Goal: Find specific page/section: Find specific page/section

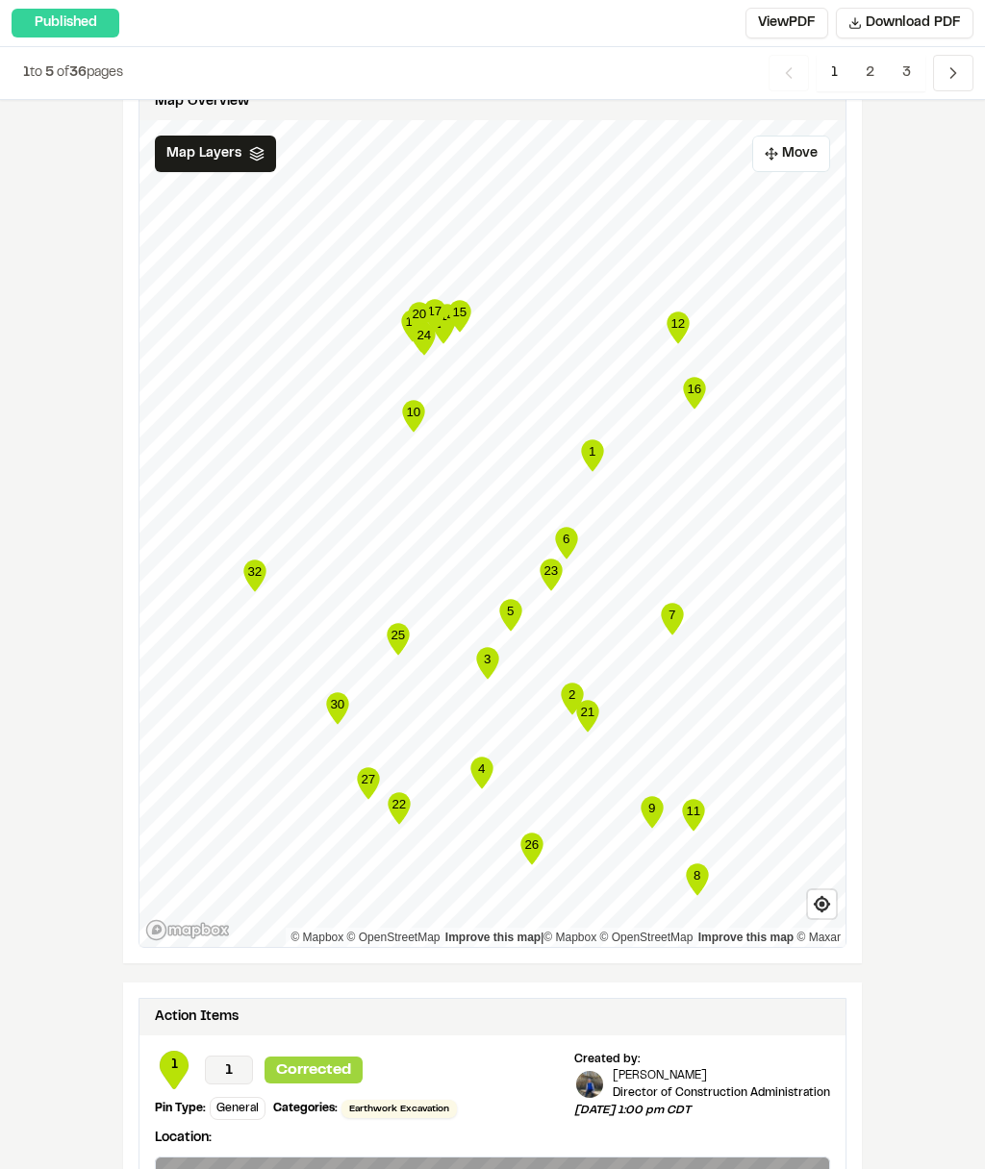
scroll to position [2944, 0]
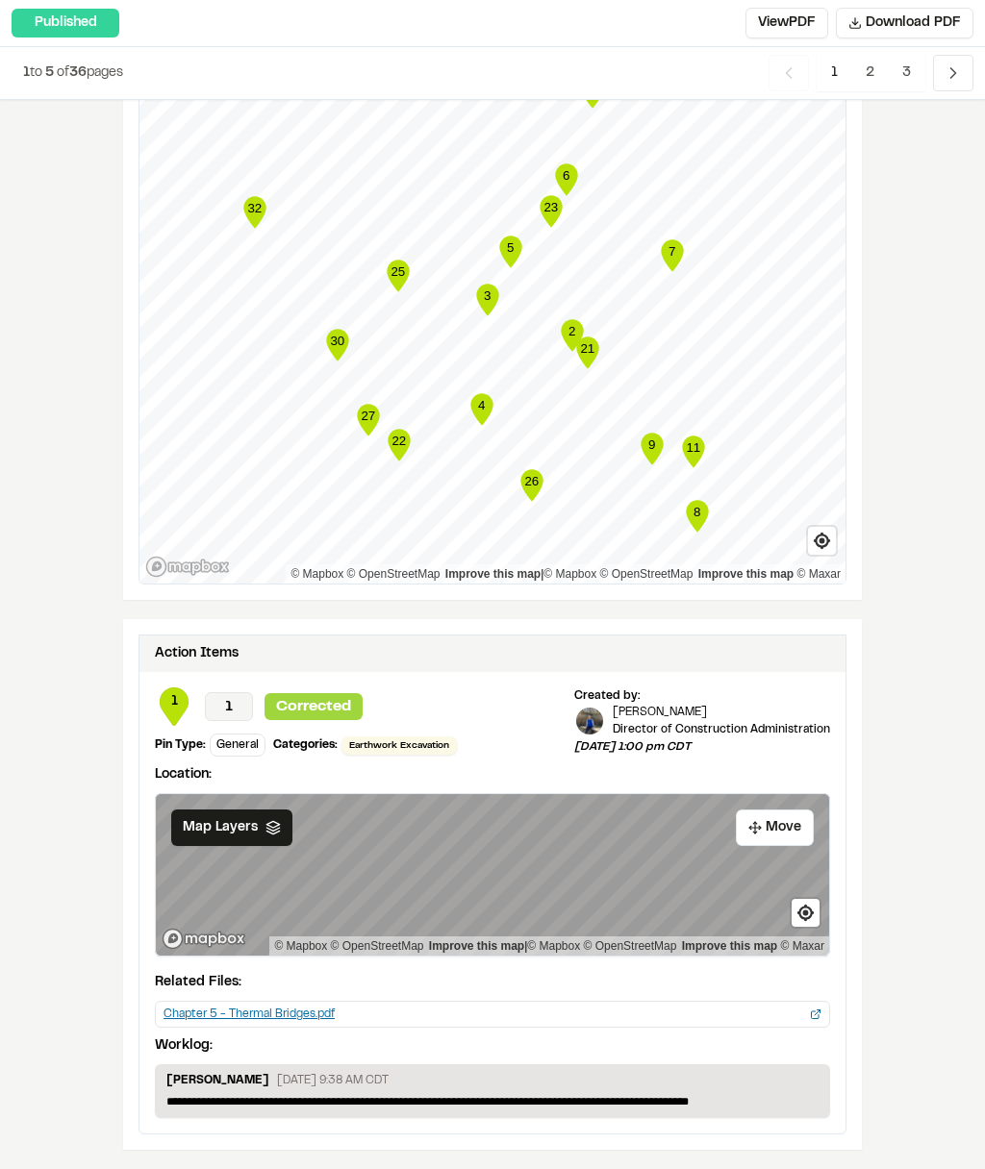
click at [870, 70] on span "2" at bounding box center [869, 73] width 37 height 37
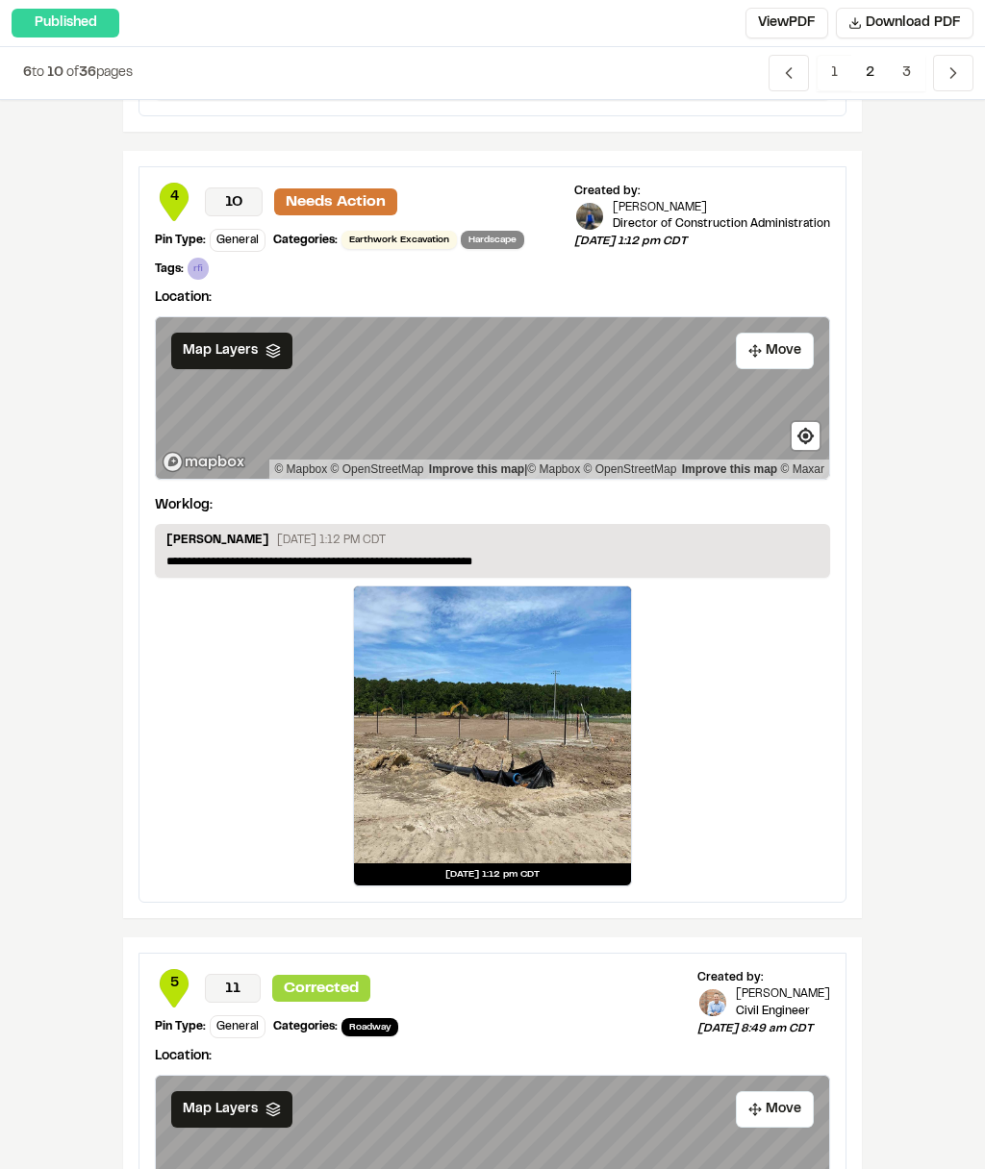
scroll to position [1021, 0]
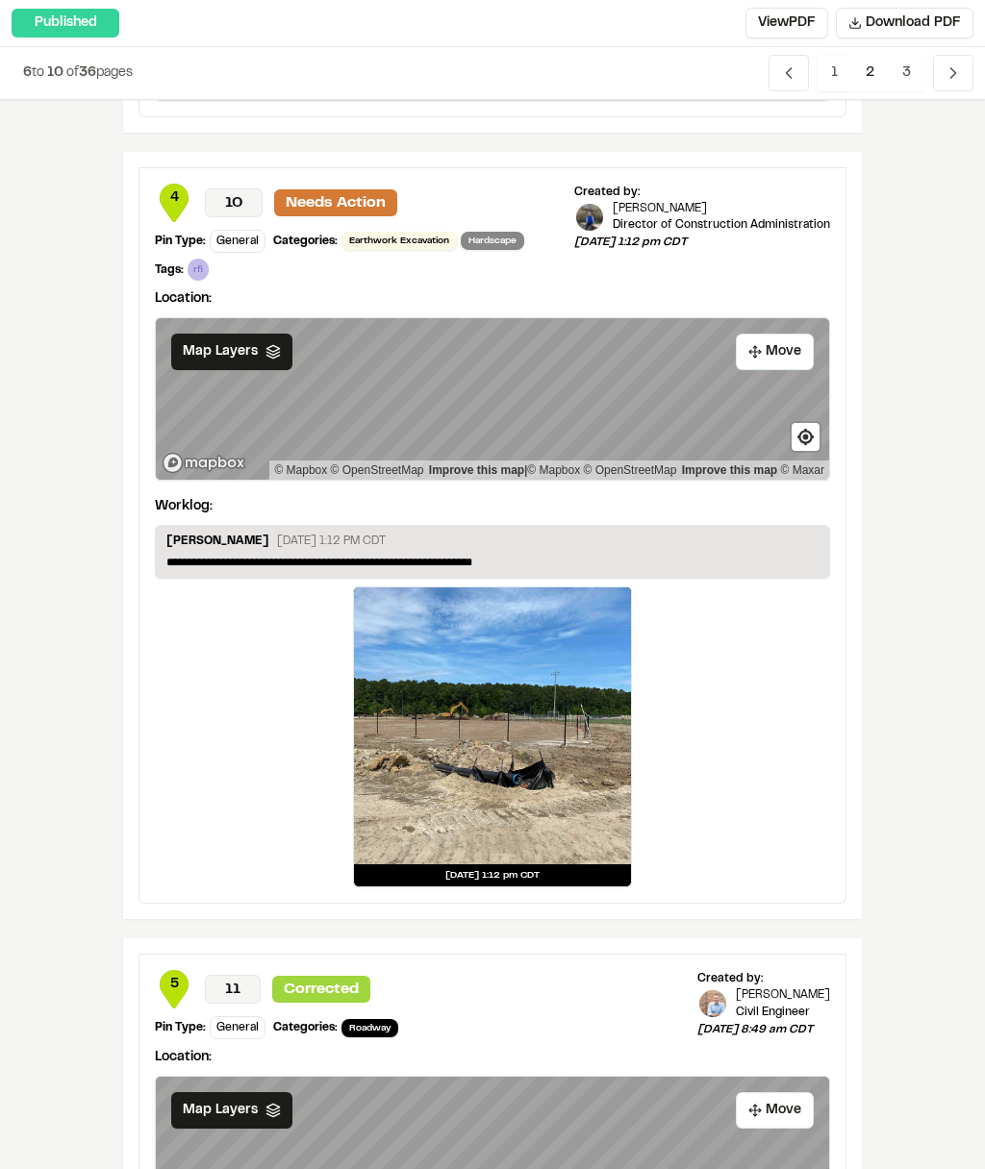
click at [499, 803] on div at bounding box center [492, 726] width 277 height 277
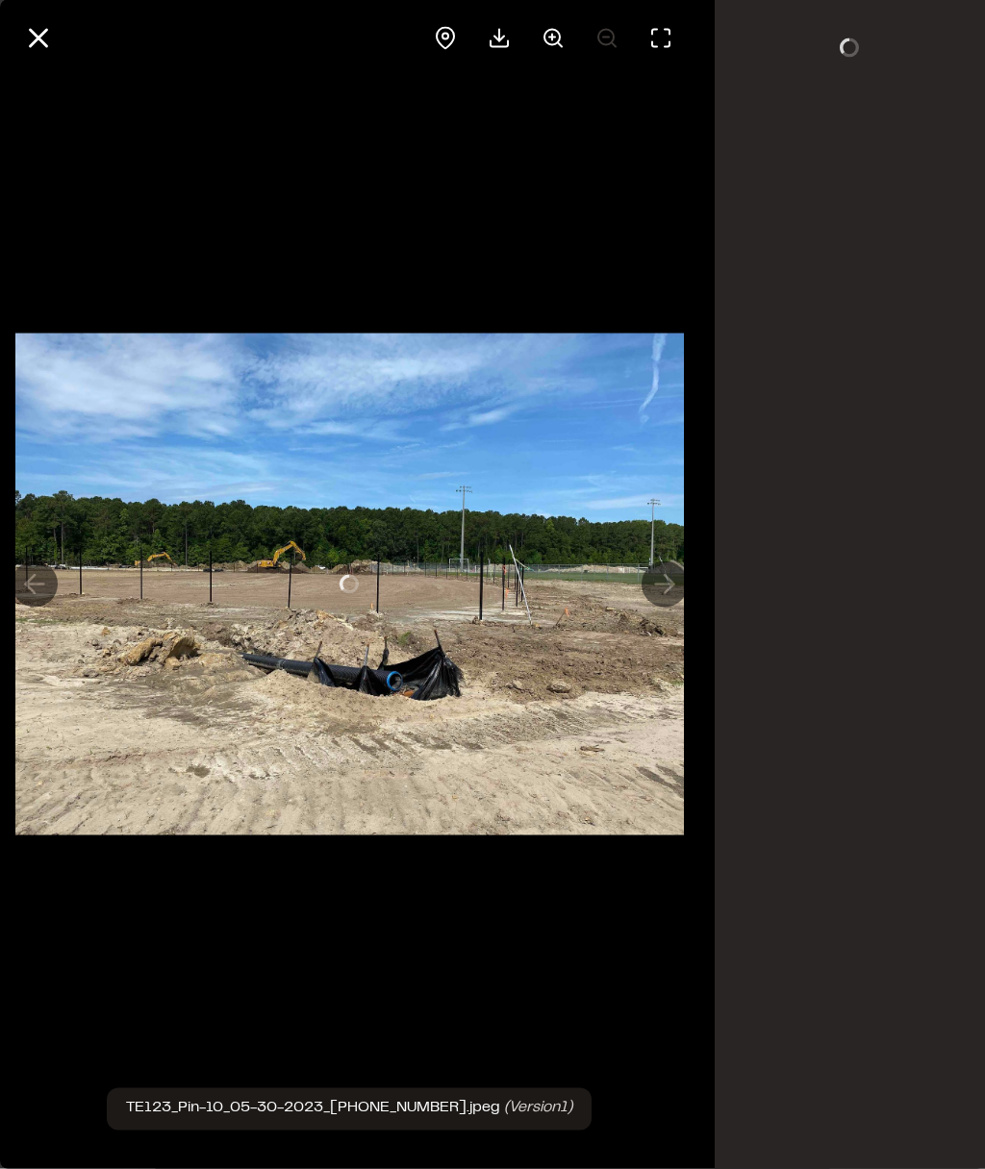
scroll to position [1022, 0]
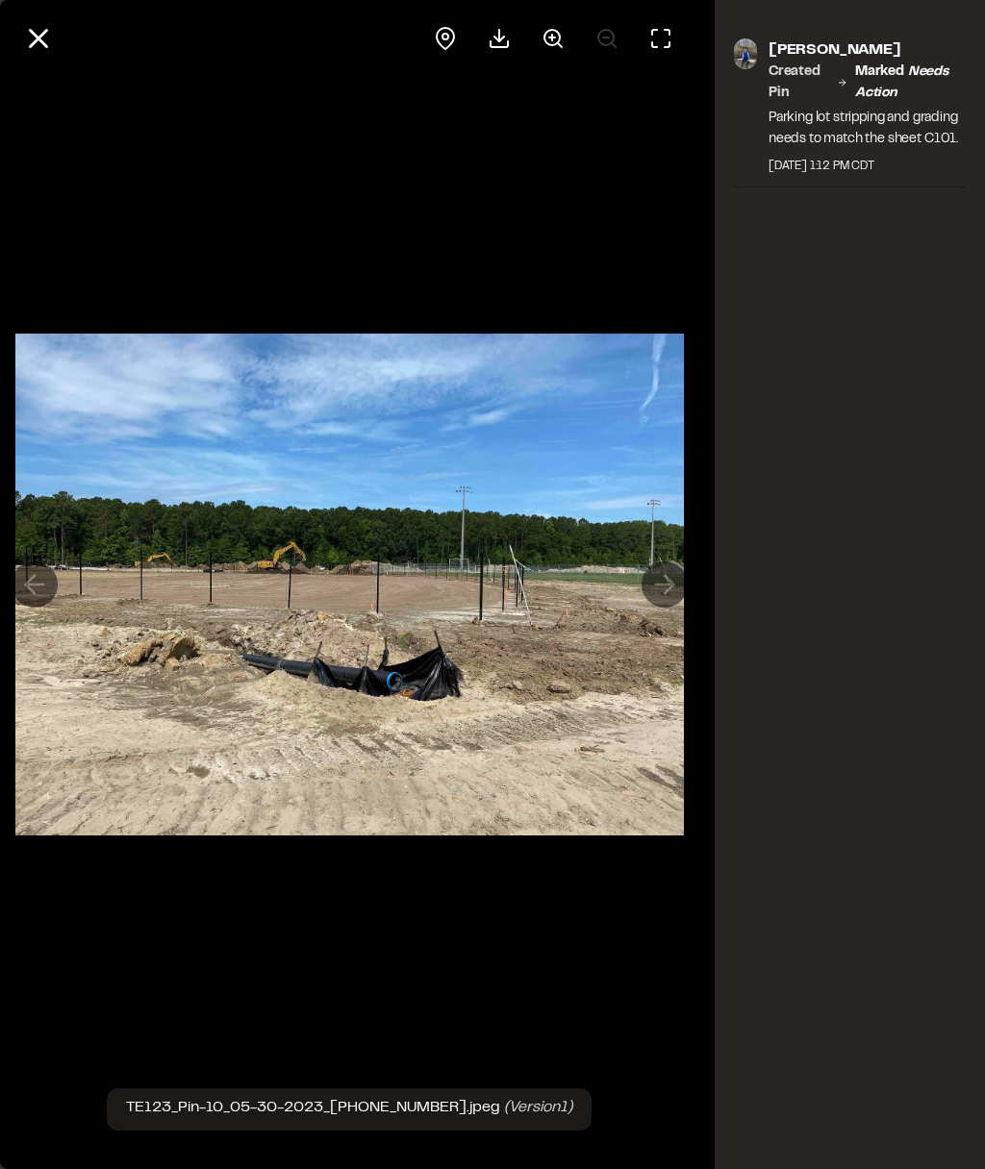
click at [57, 43] on button at bounding box center [38, 38] width 46 height 46
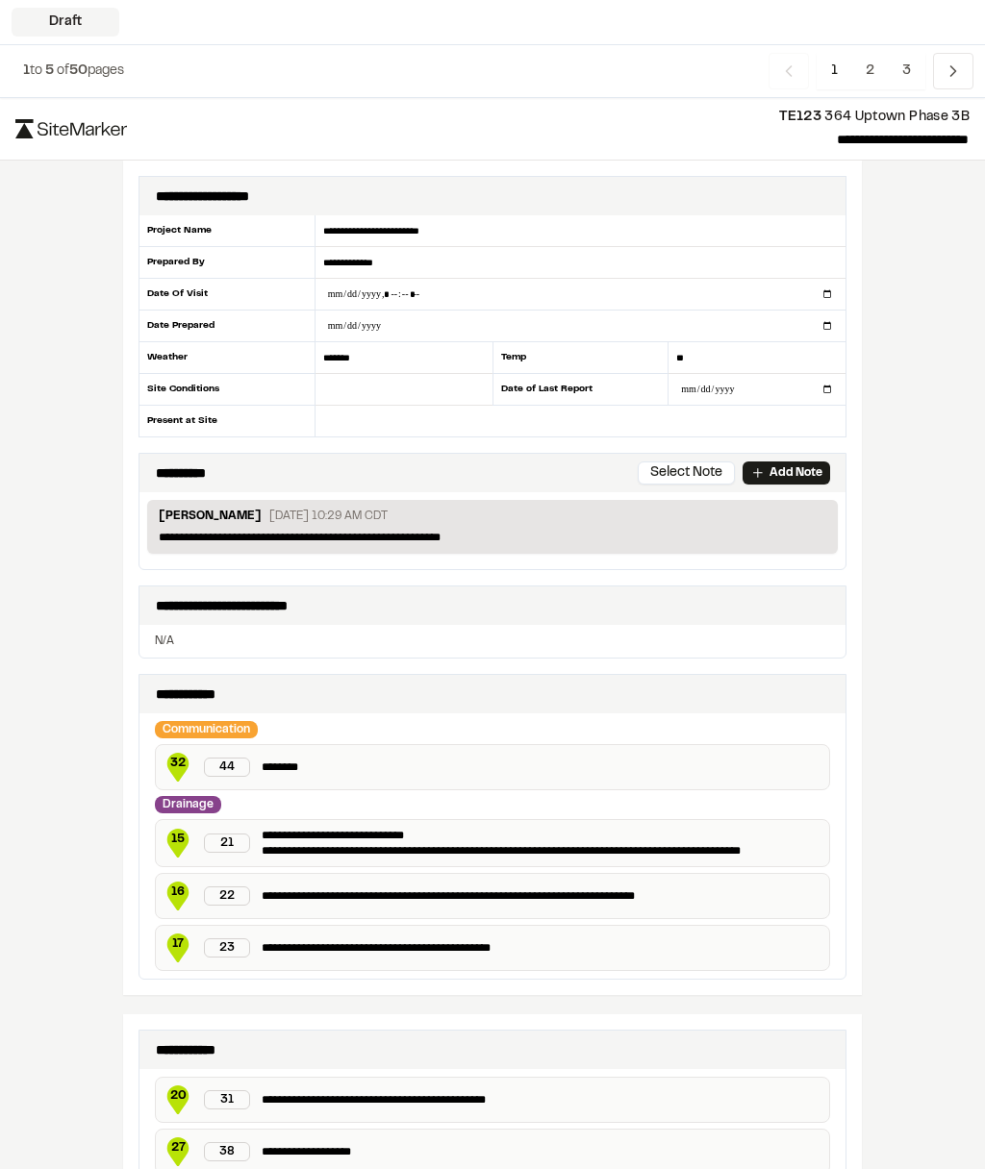
click at [911, 62] on span "3" at bounding box center [905, 71] width 37 height 37
